Goal: Task Accomplishment & Management: Complete application form

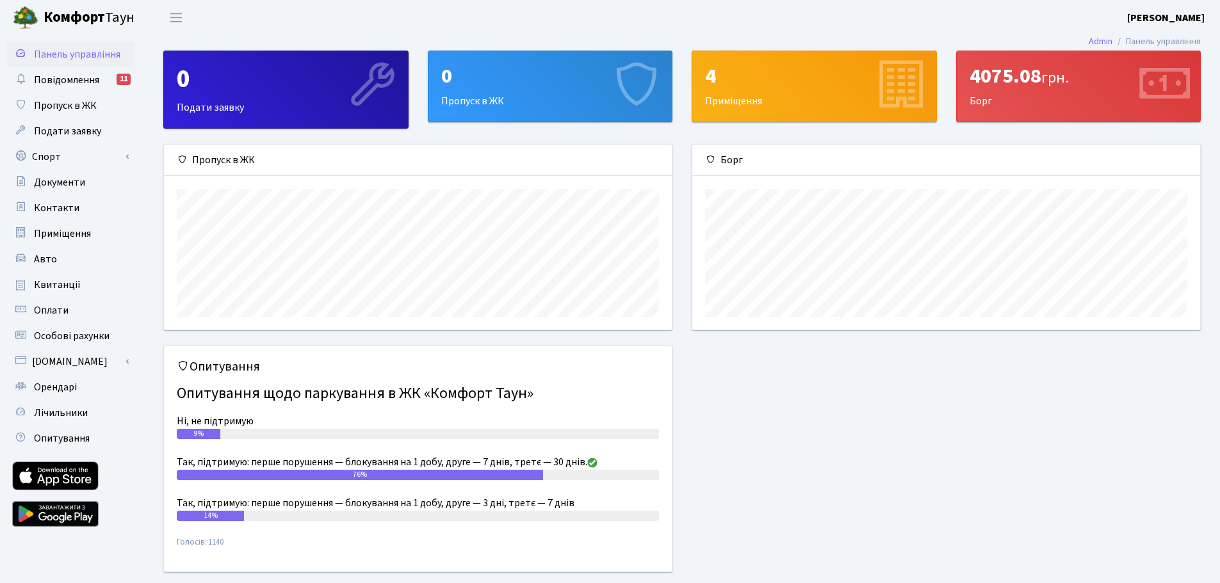
scroll to position [185, 508]
click at [76, 106] on span "Пропуск в ЖК" at bounding box center [65, 106] width 63 height 14
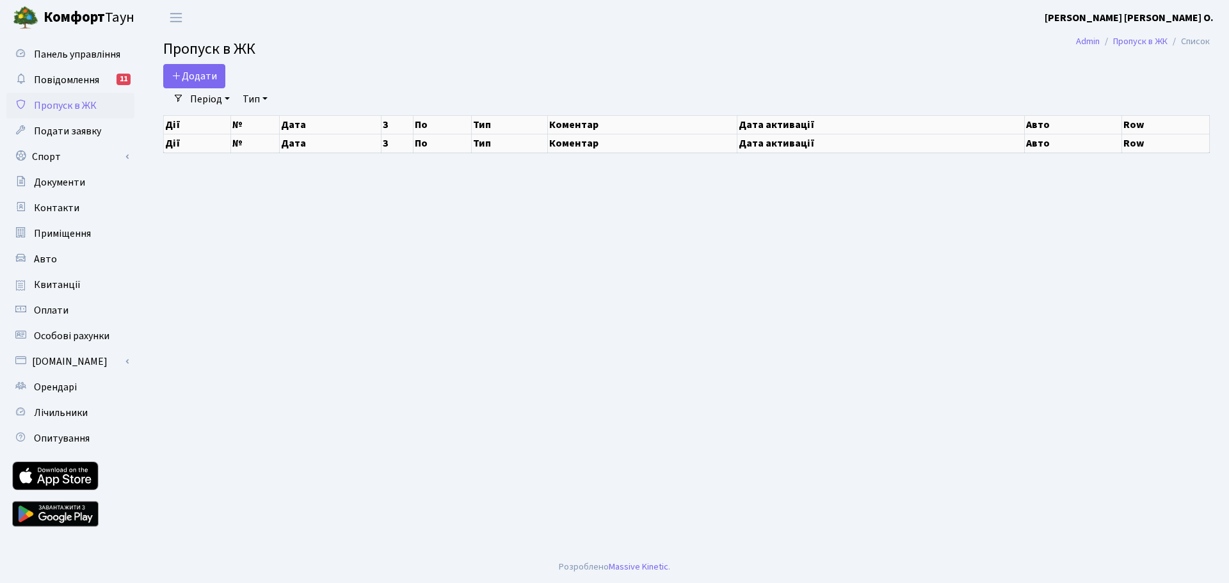
select select "25"
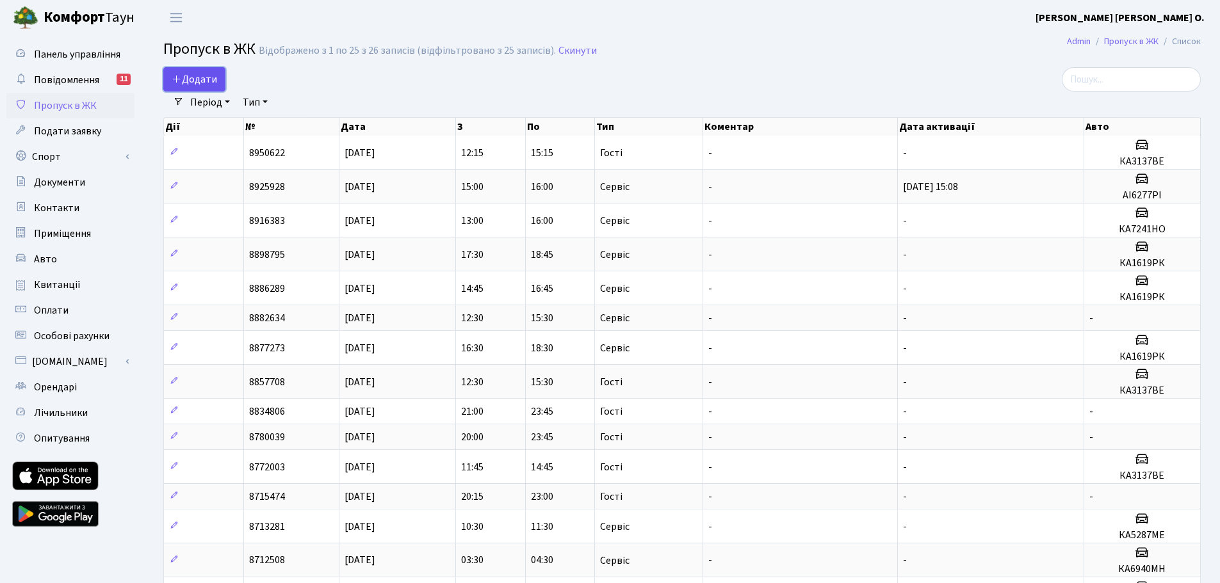
click at [198, 78] on span "Додати" at bounding box center [194, 79] width 45 height 14
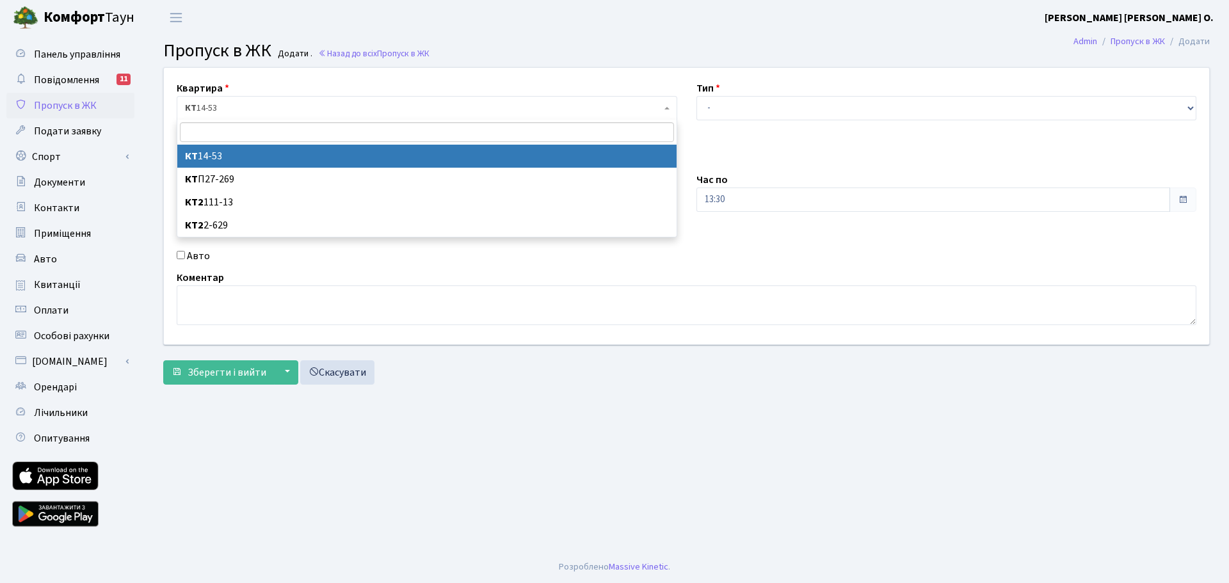
click at [665, 107] on b at bounding box center [667, 108] width 5 height 3
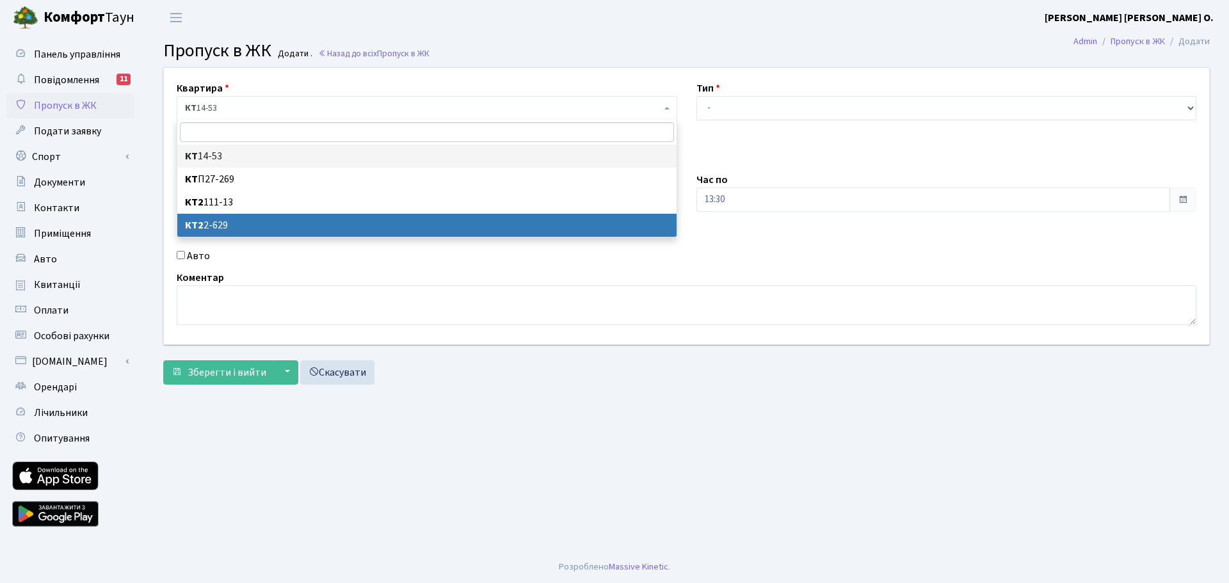
select select "15687"
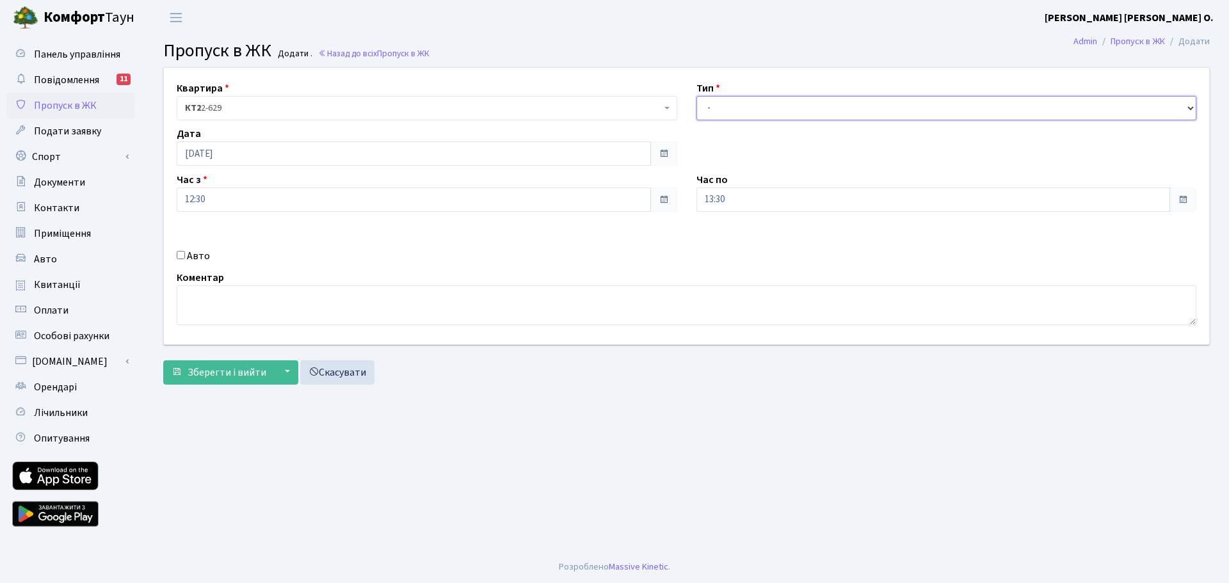
click at [1177, 111] on select "- Доставка Таксі Гості Сервіс" at bounding box center [947, 108] width 501 height 24
select select "1"
click at [697, 96] on select "- Доставка Таксі Гості Сервіс" at bounding box center [947, 108] width 501 height 24
drag, startPoint x: 291, startPoint y: 199, endPoint x: 373, endPoint y: 207, distance: 81.7
click at [291, 199] on input "12:30" at bounding box center [414, 200] width 474 height 24
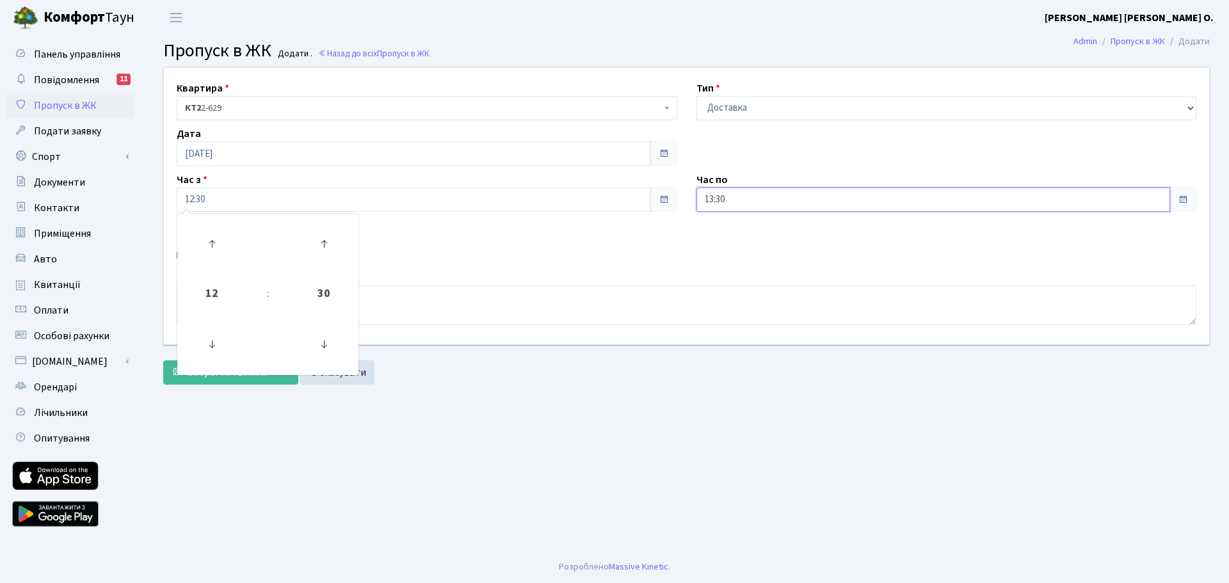
click at [751, 205] on input "13:30" at bounding box center [934, 200] width 474 height 24
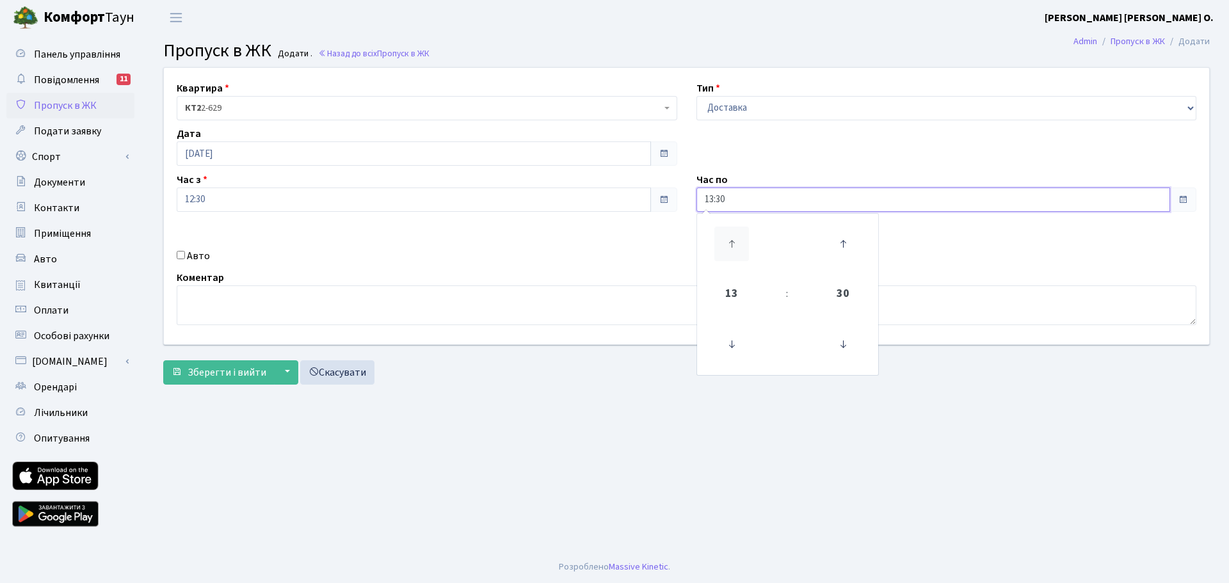
click at [729, 237] on icon at bounding box center [732, 244] width 35 height 35
type input "15:30"
click at [754, 294] on td "15" at bounding box center [732, 294] width 65 height 45
click at [987, 236] on div "Квартира <b>КТ</b>&nbsp;&nbsp;&nbsp;&nbsp;14-53 <b>КТ</b>&nbsp;&nbsp;&nbsp;&nbs…" at bounding box center [686, 206] width 1065 height 277
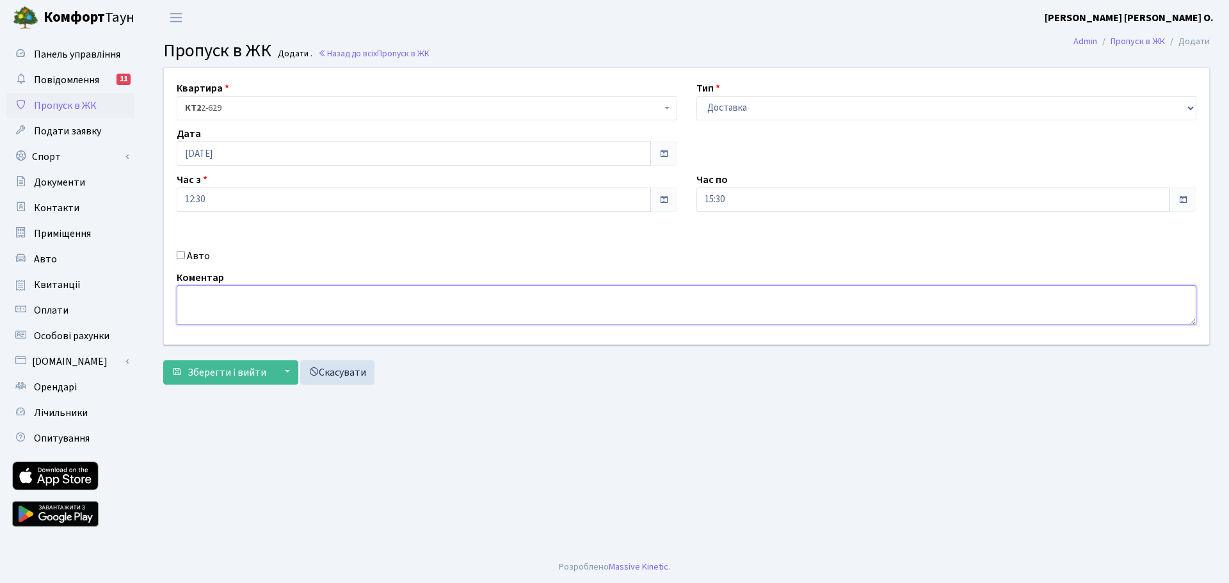
click at [192, 306] on textarea at bounding box center [687, 306] width 1020 height 40
type textarea "Кур'єр піший"
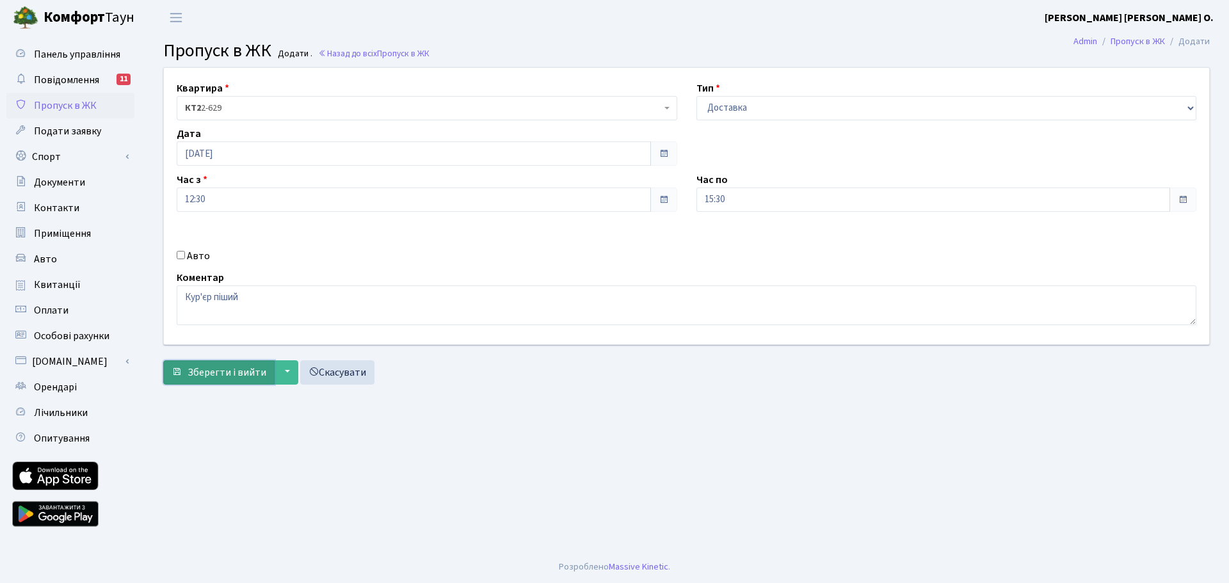
click at [218, 376] on span "Зберегти і вийти" at bounding box center [227, 373] width 79 height 14
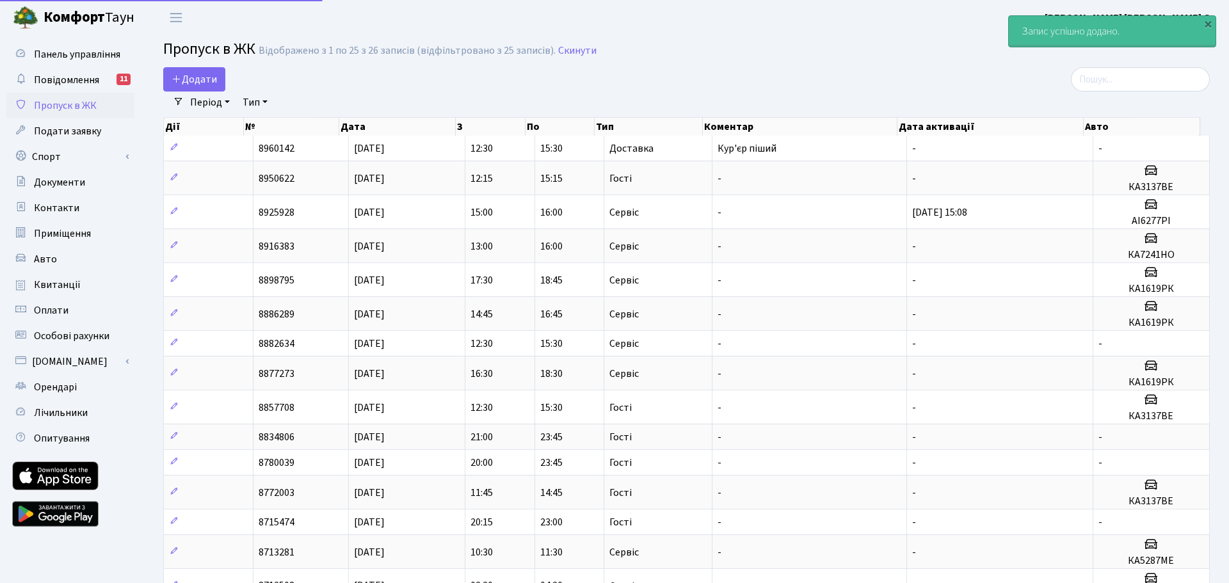
select select "25"
